Goal: Navigation & Orientation: Understand site structure

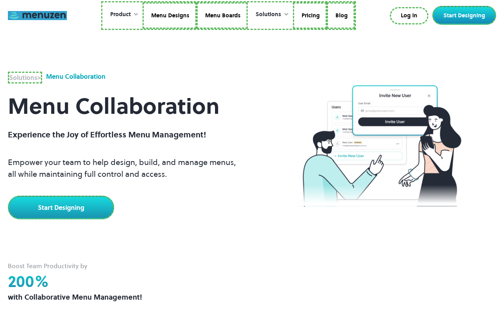
click at [37, 15] on link at bounding box center [37, 15] width 59 height 9
click at [170, 15] on link "Menu Designs" at bounding box center [171, 15] width 54 height 27
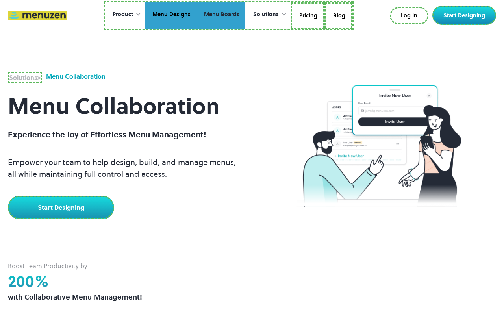
click at [221, 15] on link "Menu Boards" at bounding box center [221, 15] width 49 height 27
click at [307, 15] on link "Pricing" at bounding box center [308, 15] width 32 height 27
click at [337, 14] on link "Blog" at bounding box center [338, 15] width 28 height 27
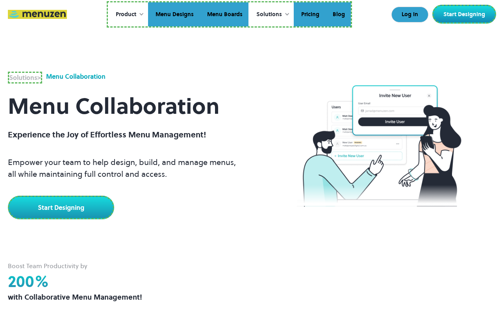
click at [411, 15] on link "Log In" at bounding box center [410, 15] width 37 height 16
click at [466, 14] on link "Start Designing" at bounding box center [465, 14] width 64 height 19
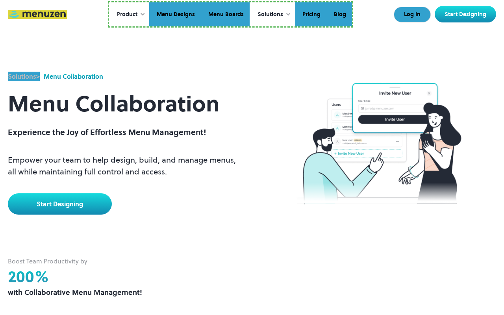
click at [60, 204] on link "Start Designing" at bounding box center [60, 204] width 104 height 21
